Goal: Complete application form

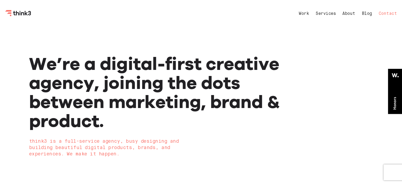
click at [388, 14] on link "Contact" at bounding box center [388, 14] width 18 height 4
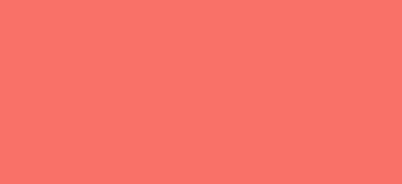
select select "General enquiry"
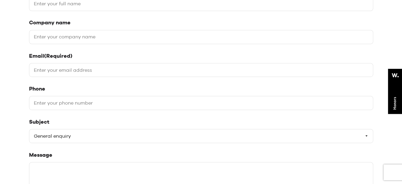
scroll to position [79, 0]
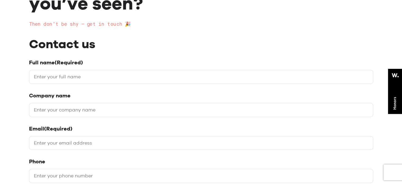
drag, startPoint x: 78, startPoint y: 76, endPoint x: 80, endPoint y: 83, distance: 7.7
click at [78, 76] on input "Full name (Required)" at bounding box center [201, 77] width 344 height 14
type input "[PERSON_NAME]"
type input "Backlinks House"
type input "[PERSON_NAME][EMAIL_ADDRESS][DOMAIN_NAME]"
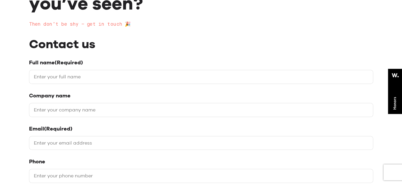
type input "09647752551"
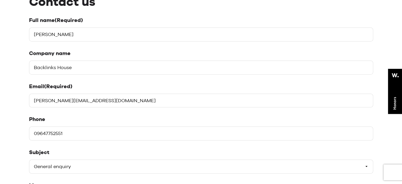
scroll to position [185, 0]
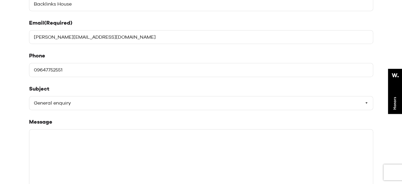
click at [72, 102] on select "Please select a subject General enquiry Start a project Support" at bounding box center [201, 103] width 344 height 14
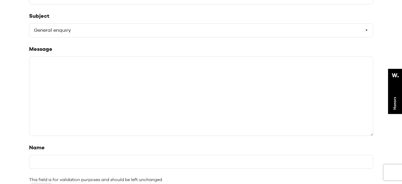
scroll to position [291, 0]
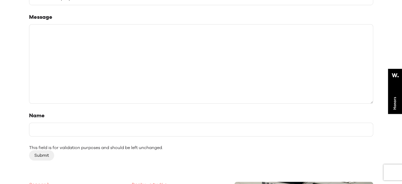
click at [90, 60] on textarea "Message" at bounding box center [201, 63] width 344 height 79
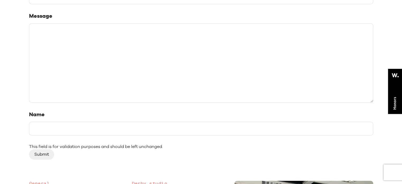
click at [204, 72] on textarea "Message" at bounding box center [201, 62] width 344 height 79
paste textarea "Hi , I hope you are doing well. I am a blogger and content writer. I have websi…"
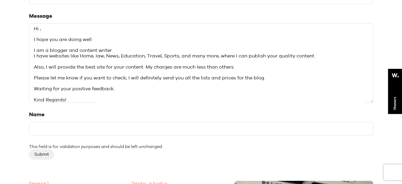
scroll to position [344, 0]
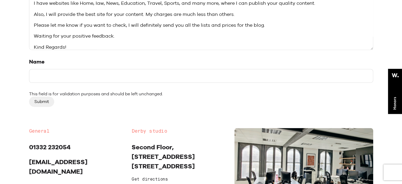
type textarea "Hi , I hope you are doing well. I am a blogger and content writer. I have websi…"
click at [33, 97] on input "Submit" at bounding box center [41, 101] width 25 height 10
click at [34, 99] on input "Submit" at bounding box center [41, 101] width 25 height 10
